Goal: Check status: Check status

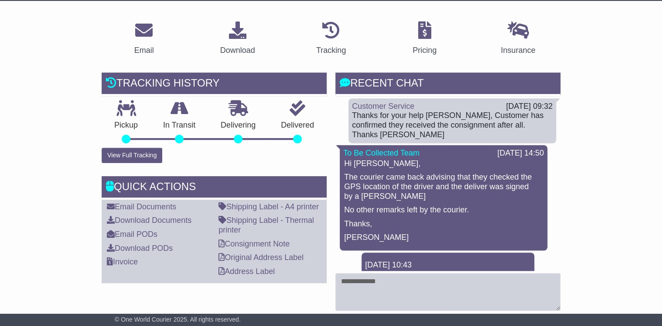
scroll to position [166, 0]
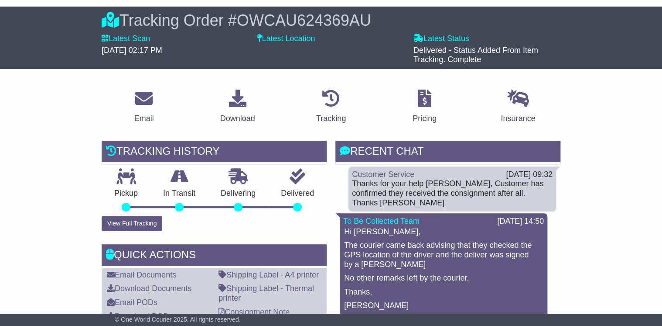
scroll to position [2, 0]
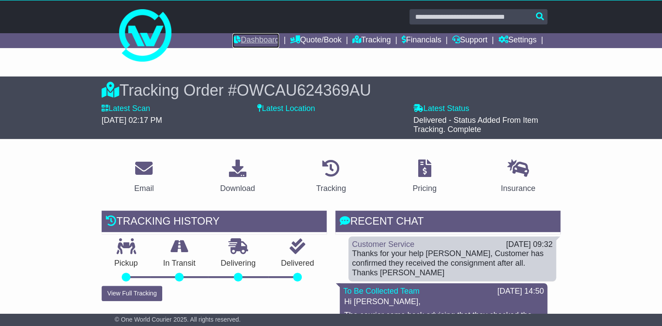
click at [253, 38] on link "Dashboard" at bounding box center [256, 40] width 47 height 15
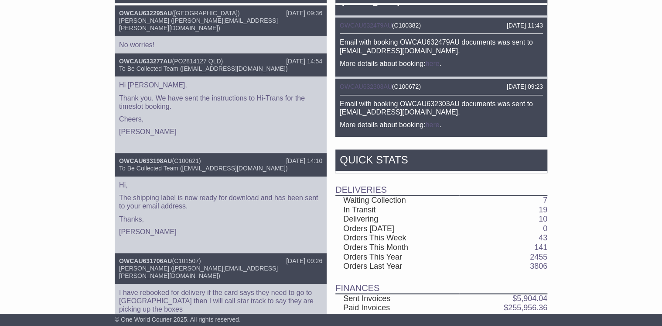
scroll to position [435, 0]
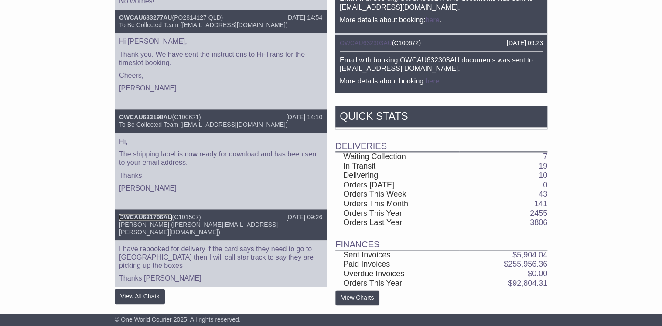
click at [154, 213] on link "OWCAU631706AU" at bounding box center [145, 216] width 53 height 7
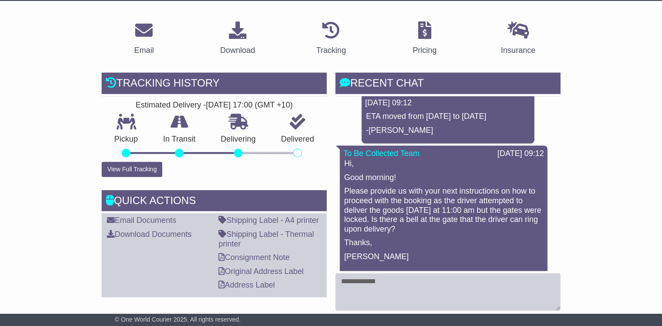
scroll to position [238, 0]
